Goal: Transaction & Acquisition: Subscribe to service/newsletter

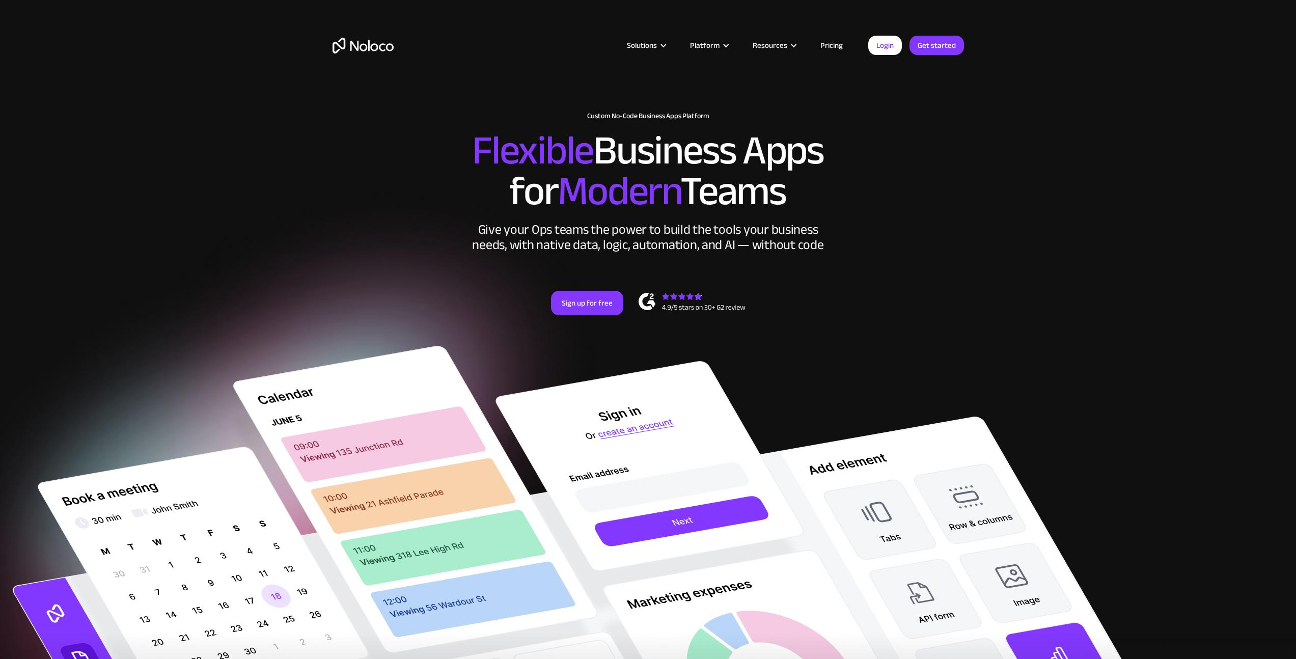
click at [827, 44] on link "Pricing" at bounding box center [832, 45] width 48 height 13
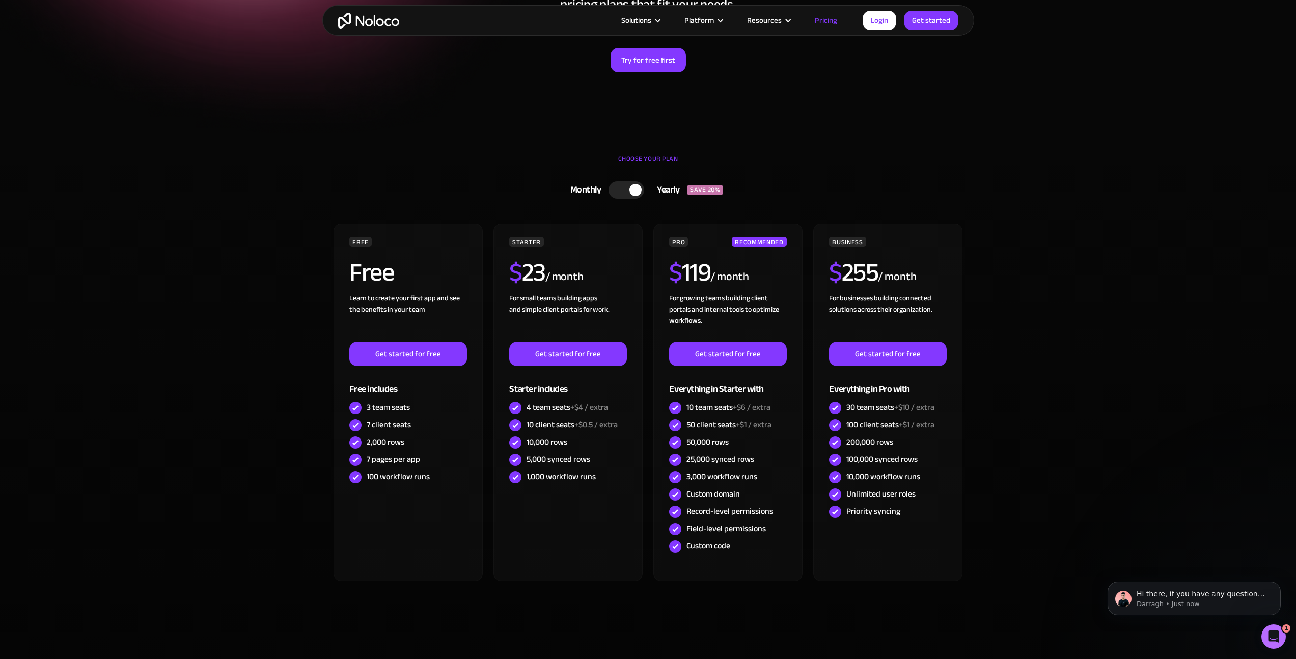
click at [619, 192] on div at bounding box center [627, 189] width 36 height 17
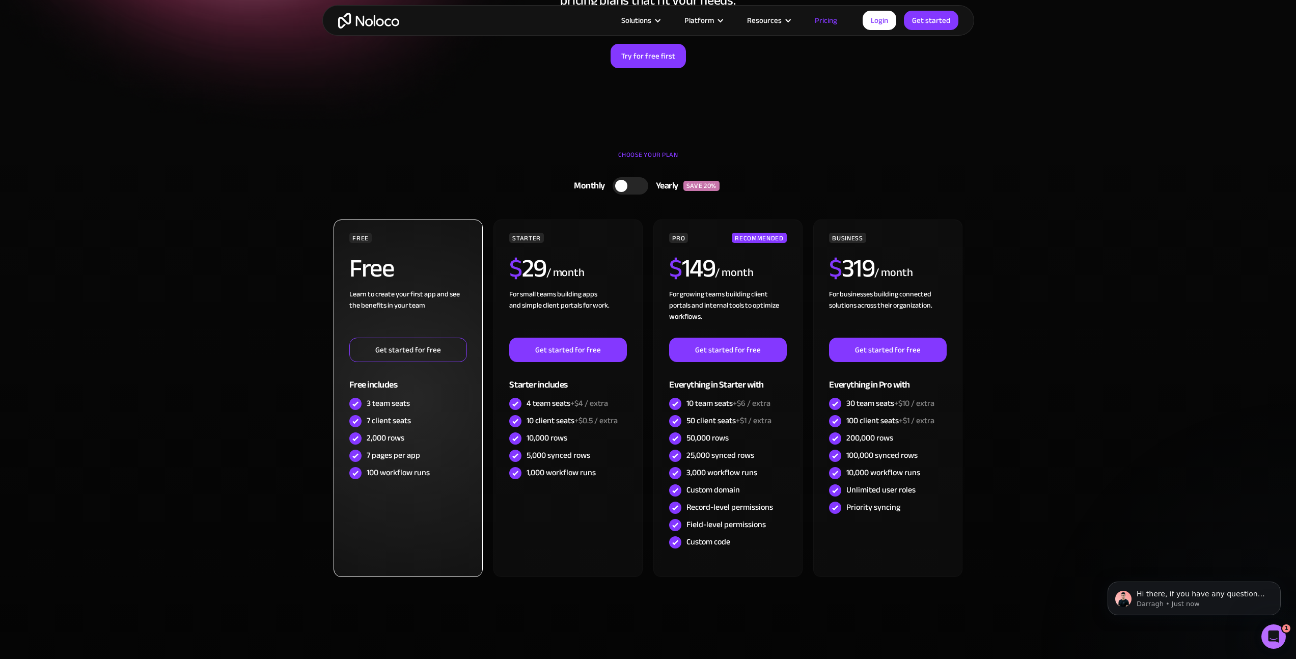
scroll to position [181, 0]
drag, startPoint x: 375, startPoint y: 343, endPoint x: 455, endPoint y: 426, distance: 115.6
click at [375, 343] on link "Get started for free" at bounding box center [407, 349] width 117 height 24
